Goal: Find specific page/section: Find specific page/section

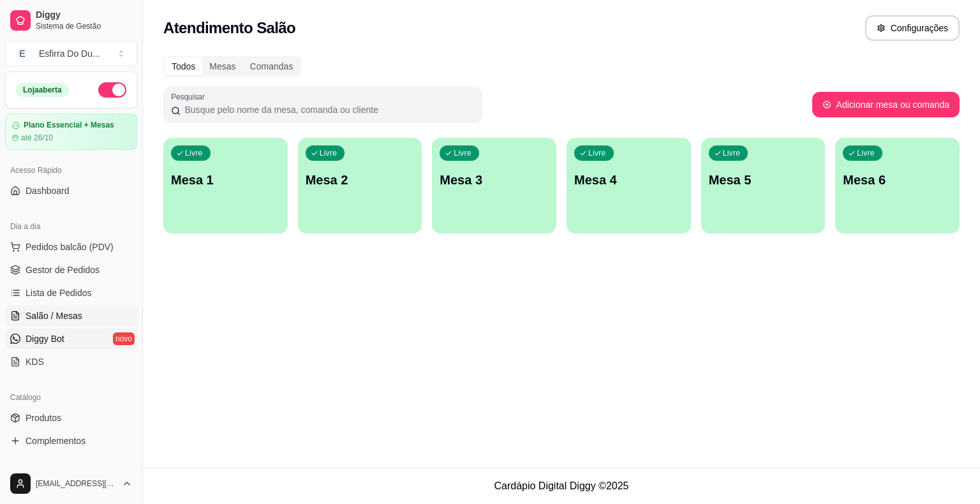
click at [62, 334] on span "Diggy Bot" at bounding box center [45, 339] width 39 height 13
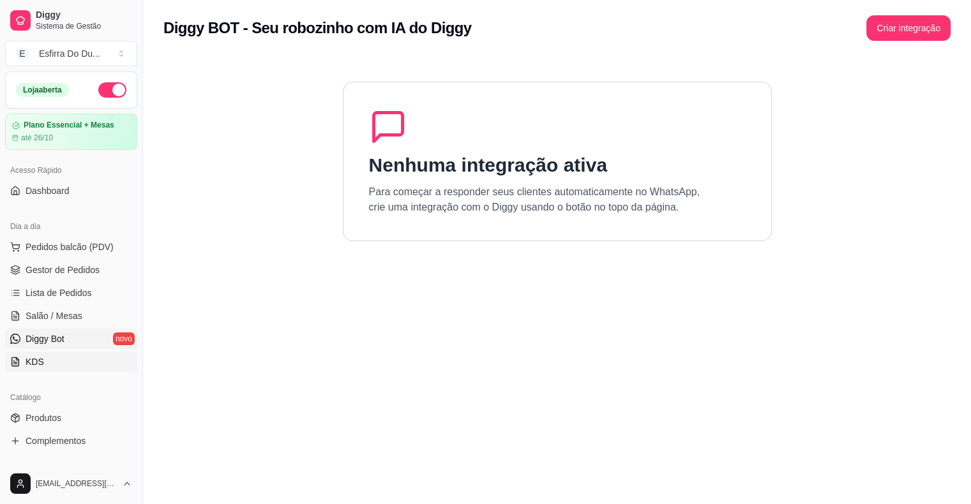
click at [29, 361] on span "KDS" at bounding box center [35, 362] width 19 height 13
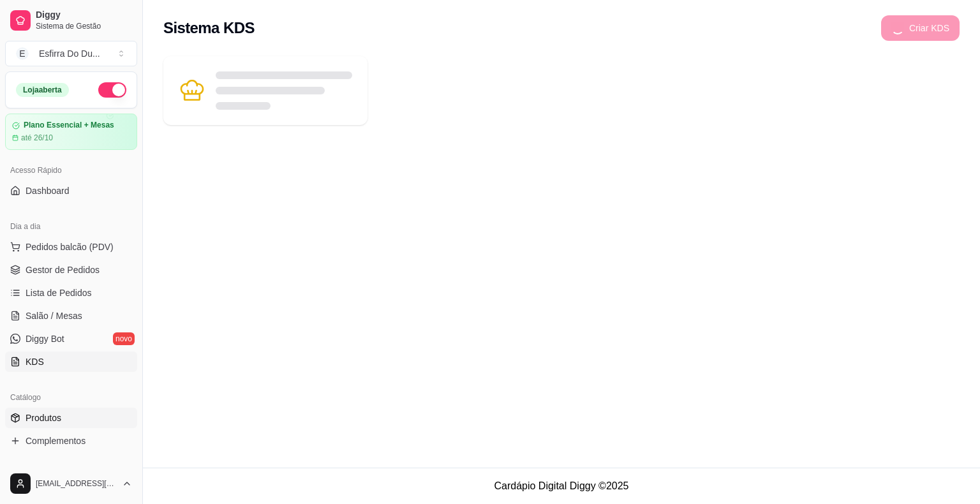
click at [64, 413] on link "Produtos" at bounding box center [71, 418] width 132 height 20
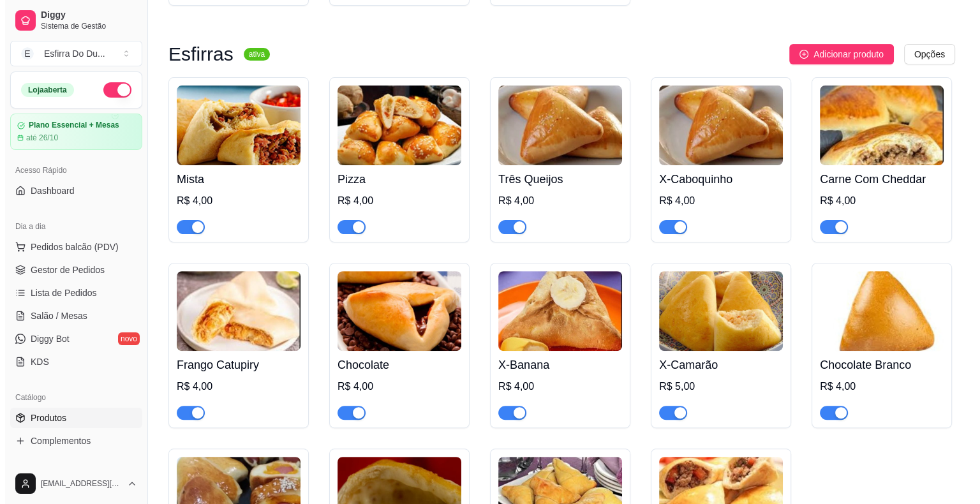
scroll to position [383, 0]
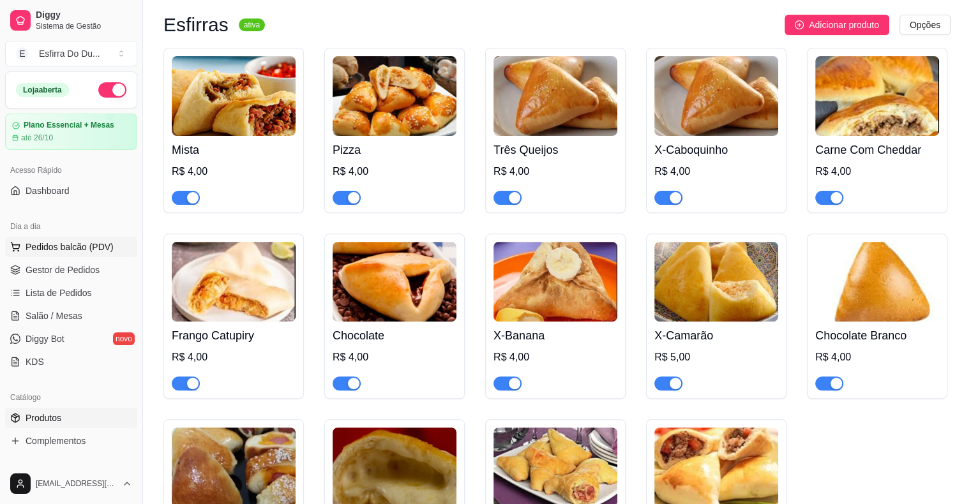
click at [97, 246] on span "Pedidos balcão (PDV)" at bounding box center [70, 247] width 88 height 13
